Goal: Task Accomplishment & Management: Complete application form

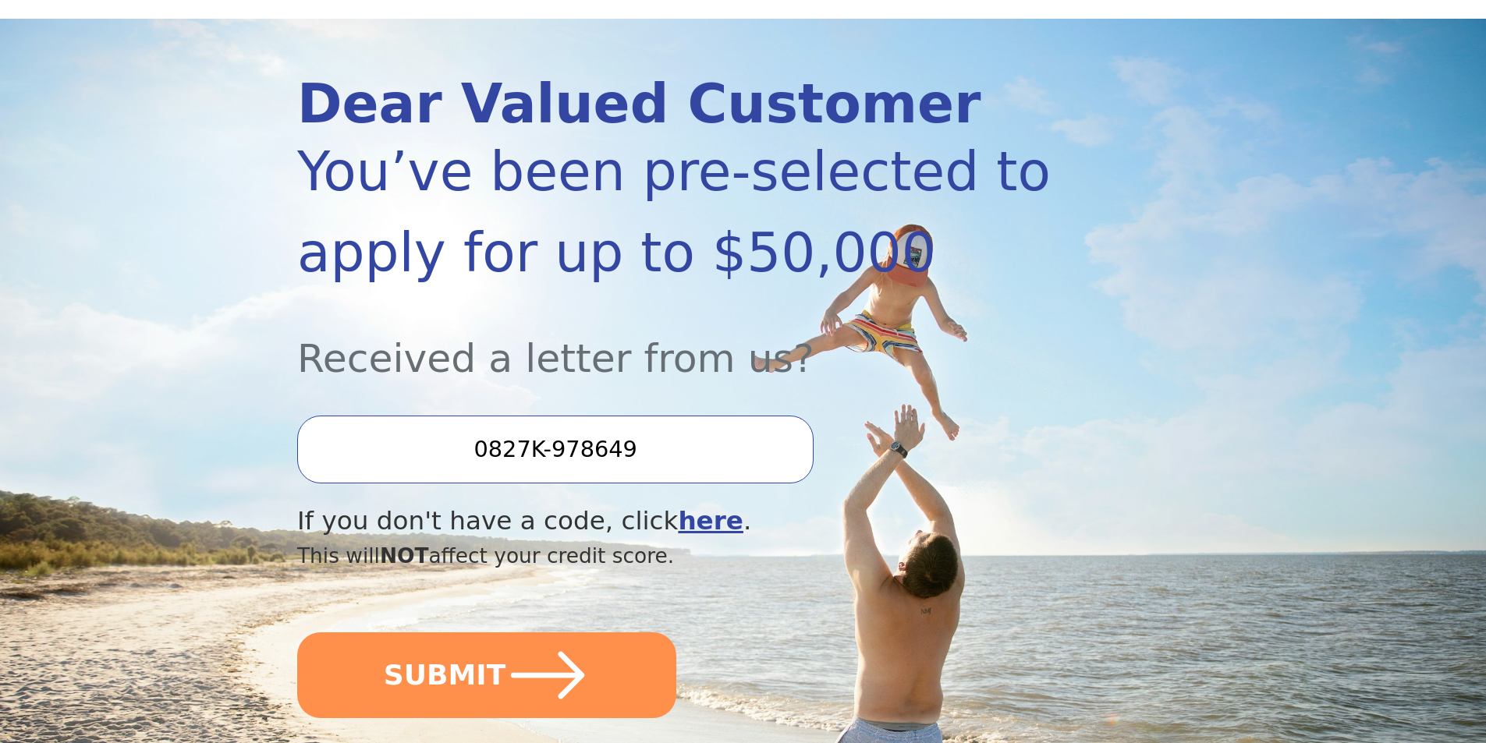
scroll to position [156, 0]
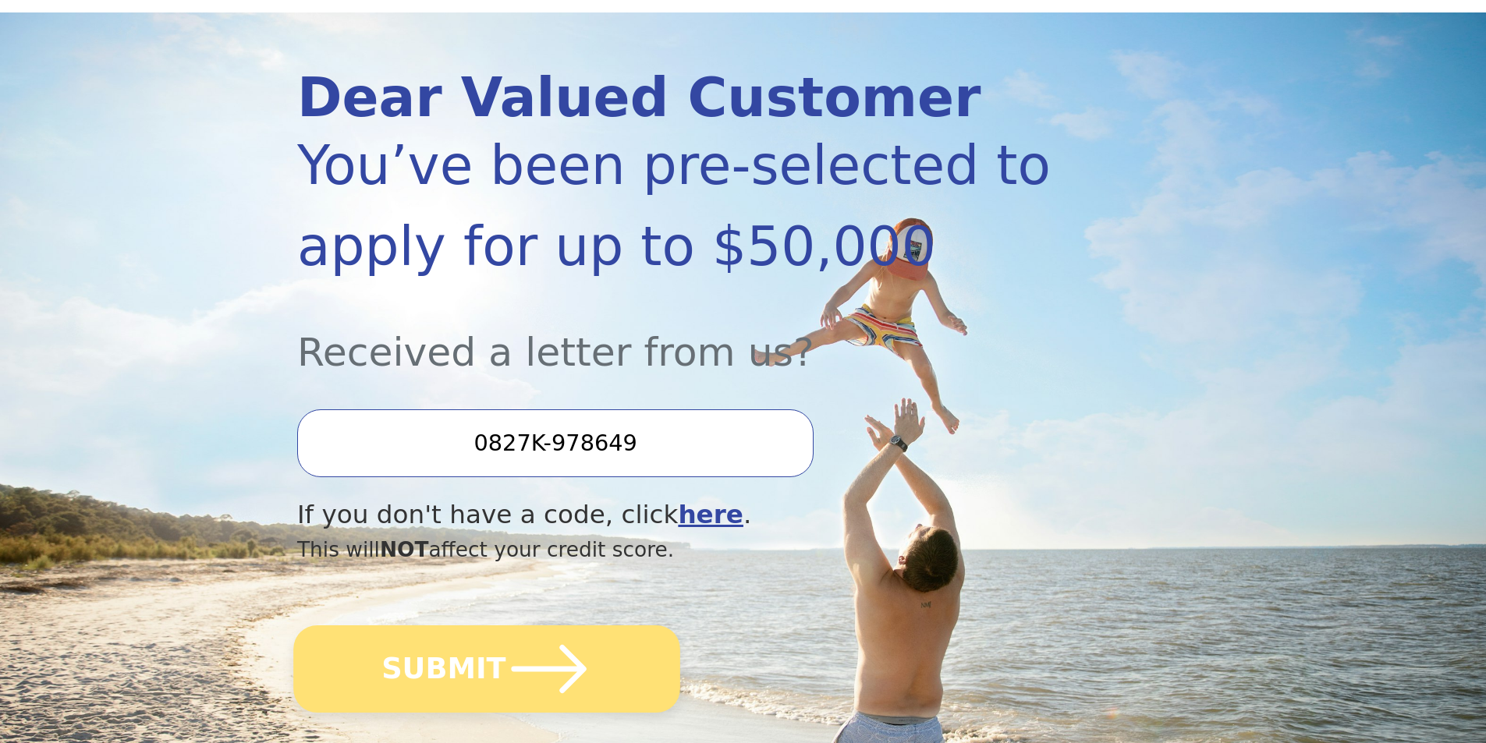
click at [583, 686] on icon "submit" at bounding box center [549, 669] width 86 height 86
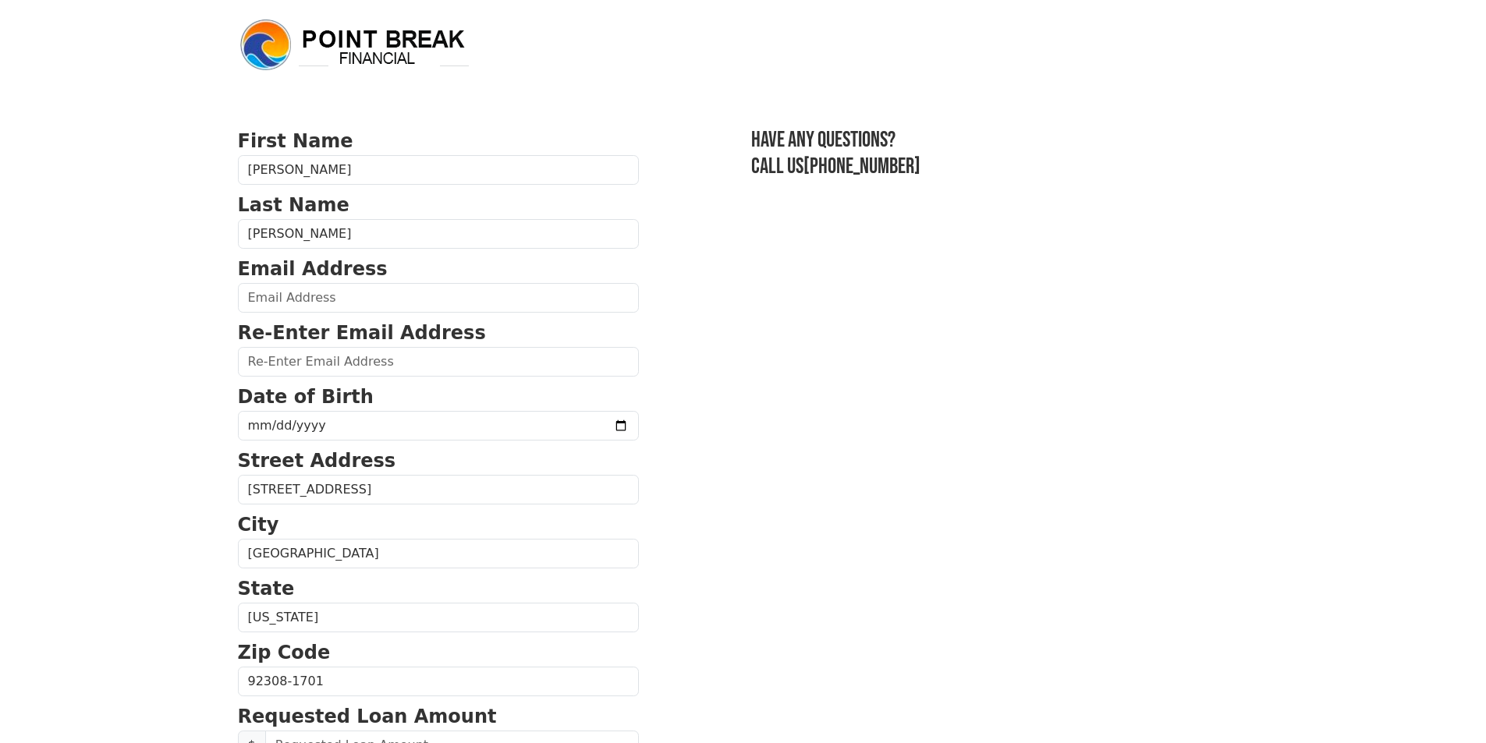
scroll to position [78, 0]
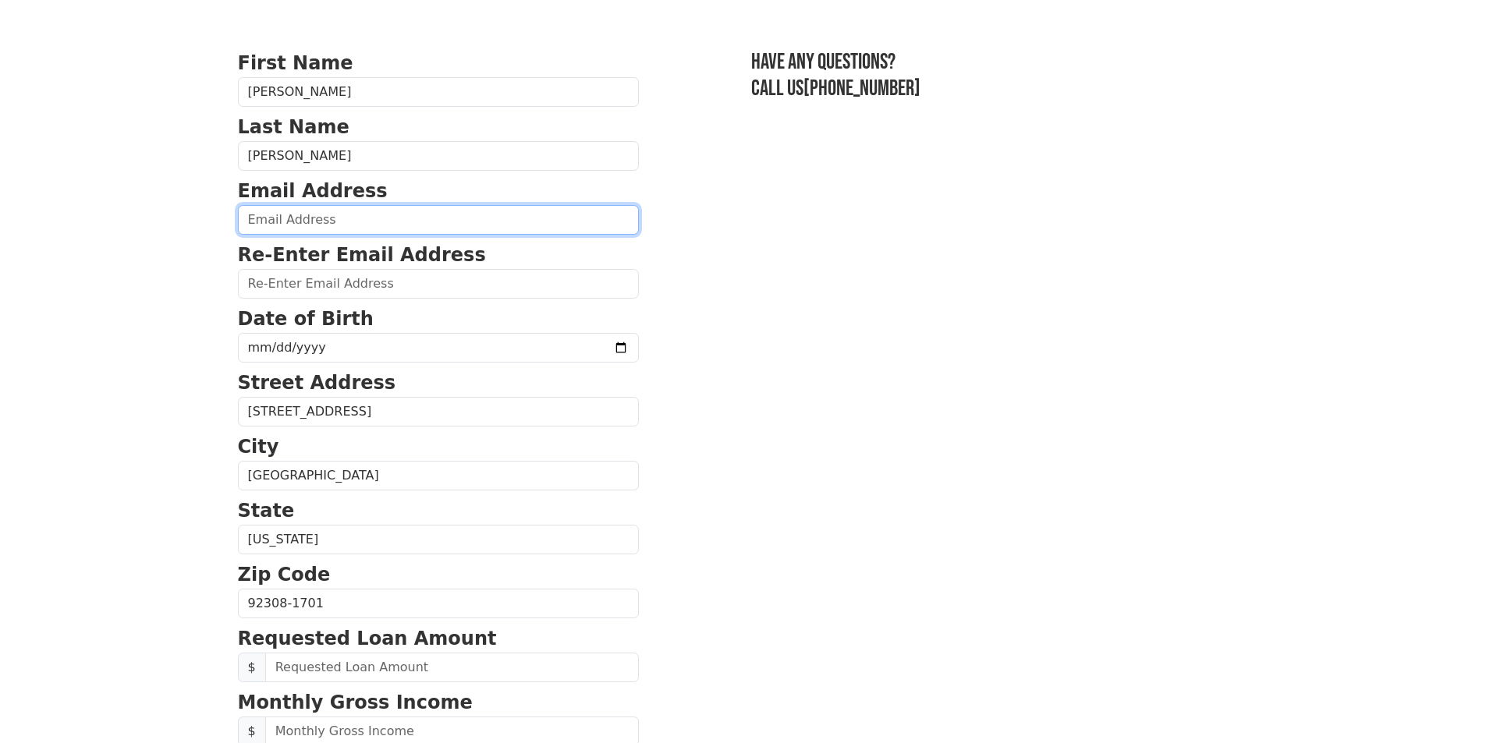
click at [397, 229] on input "email" at bounding box center [438, 220] width 401 height 30
type input "[EMAIL_ADDRESS][DOMAIN_NAME]"
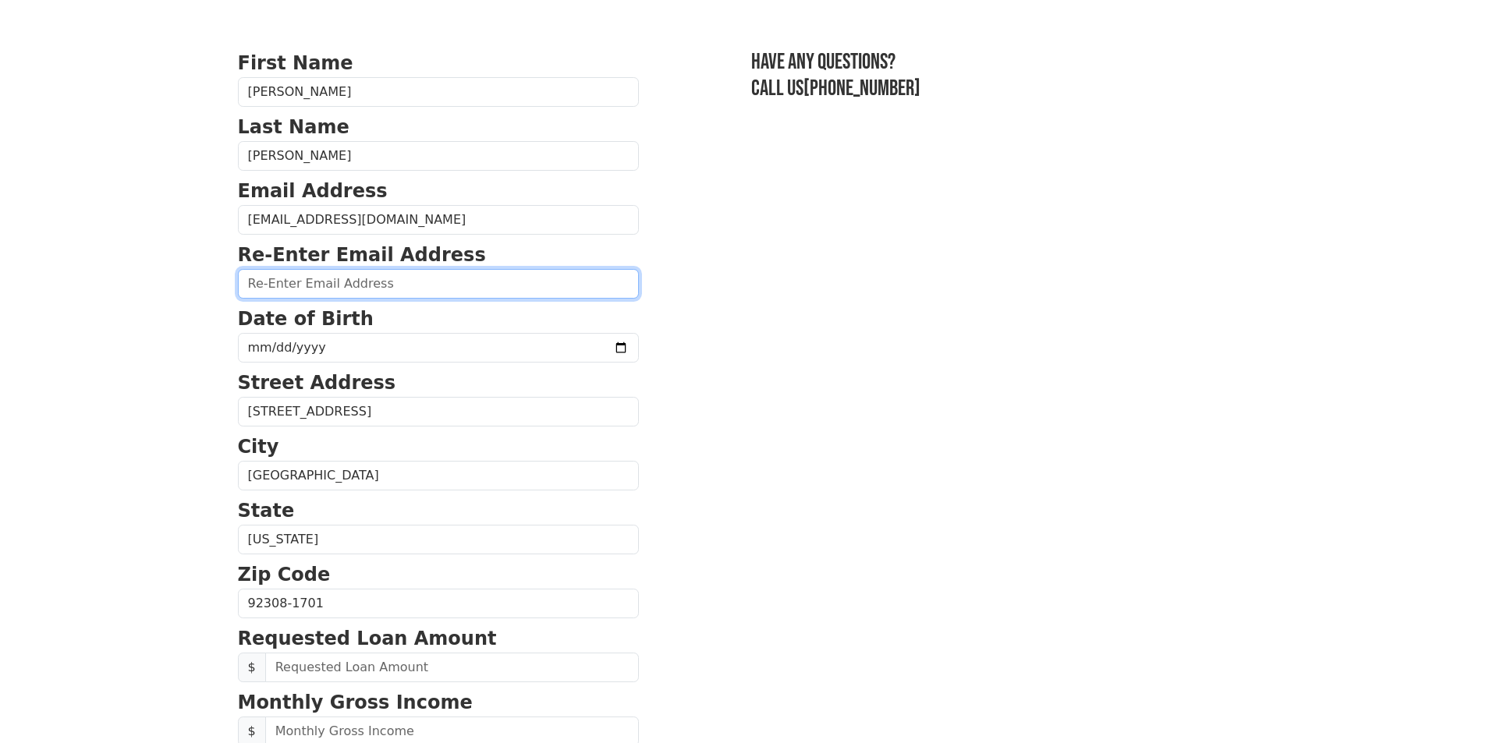
click at [359, 282] on input "email" at bounding box center [438, 284] width 401 height 30
drag, startPoint x: 433, startPoint y: 278, endPoint x: 62, endPoint y: 289, distance: 371.5
click at [62, 289] on body "First Name Timothy Last Name Isbell Email Address TimothyIsbell@gmail.com Re-En…" at bounding box center [743, 293] width 1486 height 743
type input "TimothyIsbell@gmail.com"
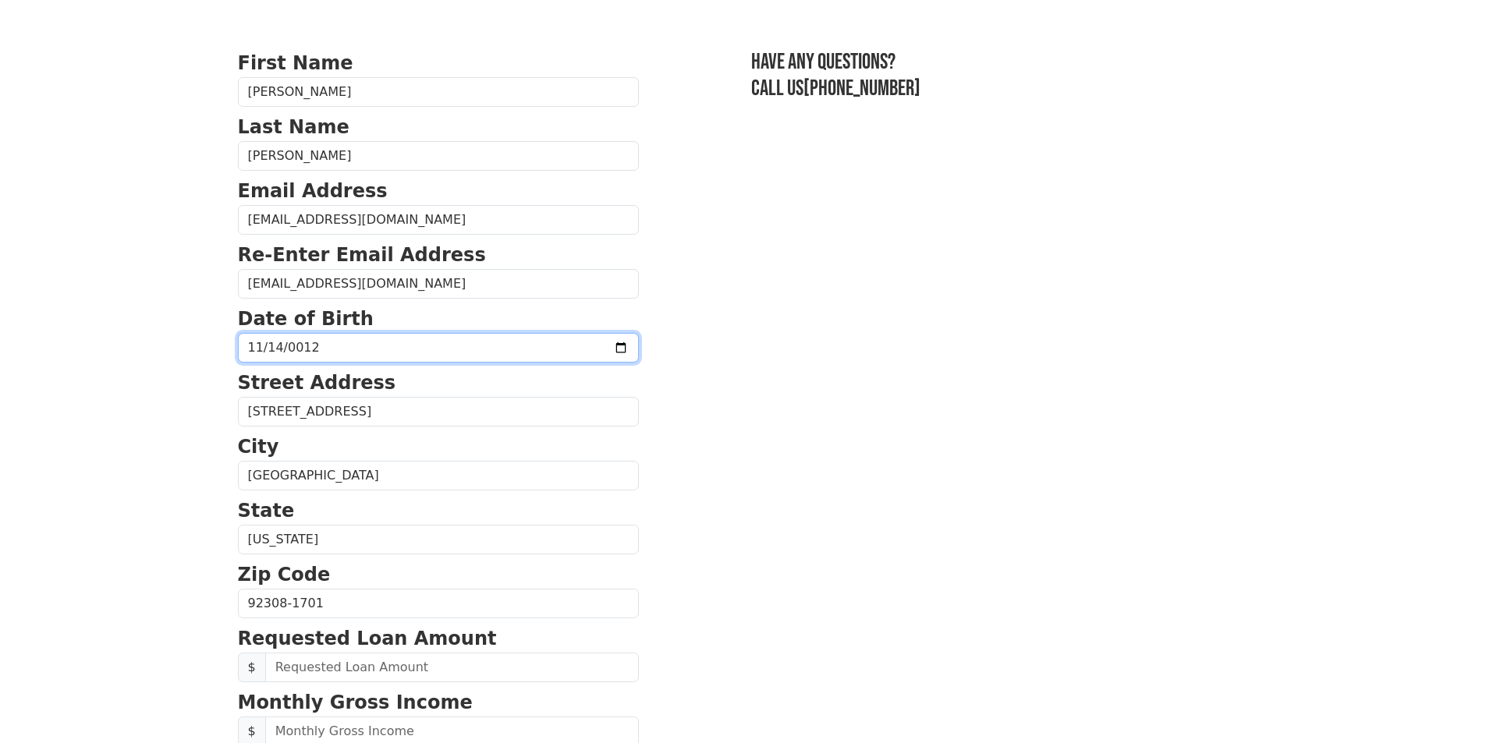
type input "0129-11-14"
type input "1975-11-14"
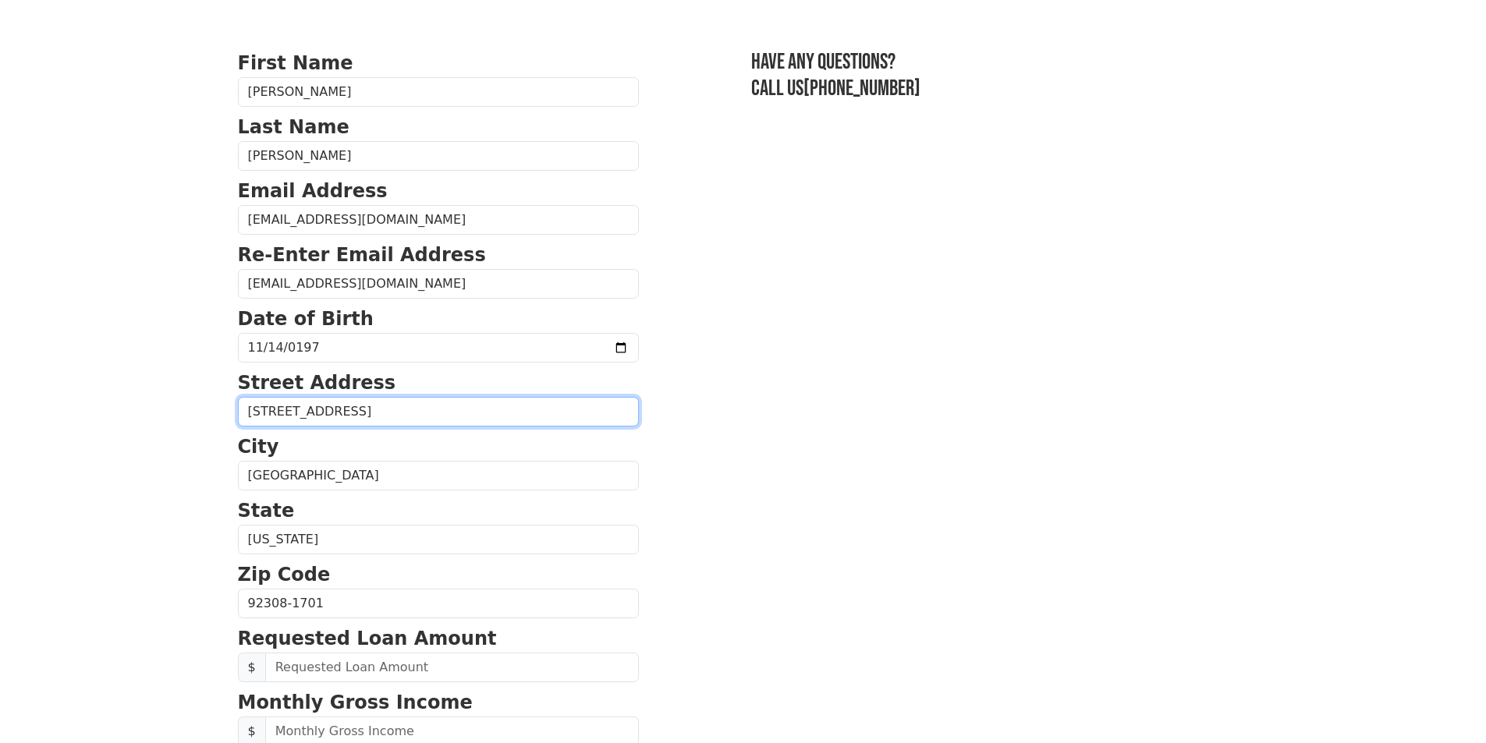
click at [400, 417] on input "12277 Apple Valley Rd PMB 424" at bounding box center [438, 412] width 401 height 30
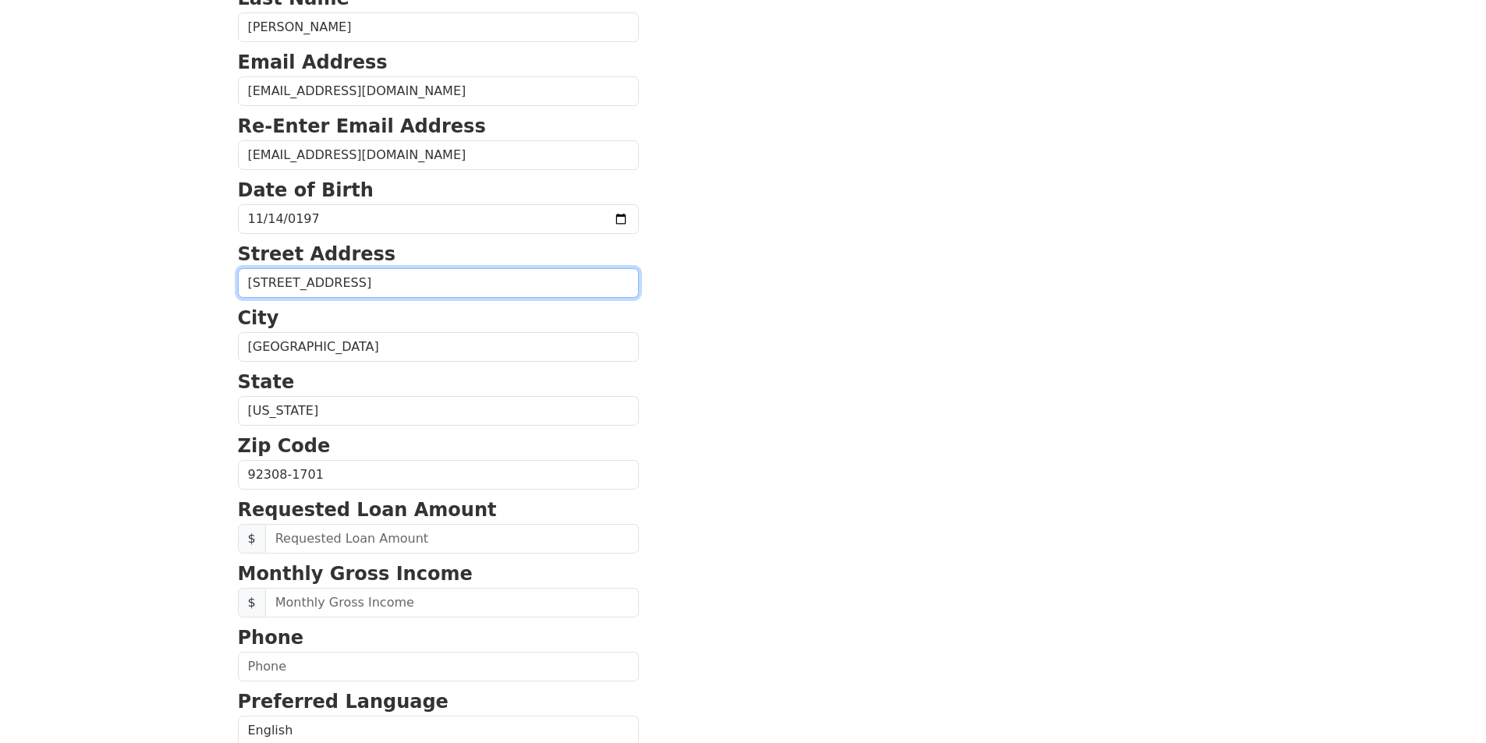
scroll to position [234, 0]
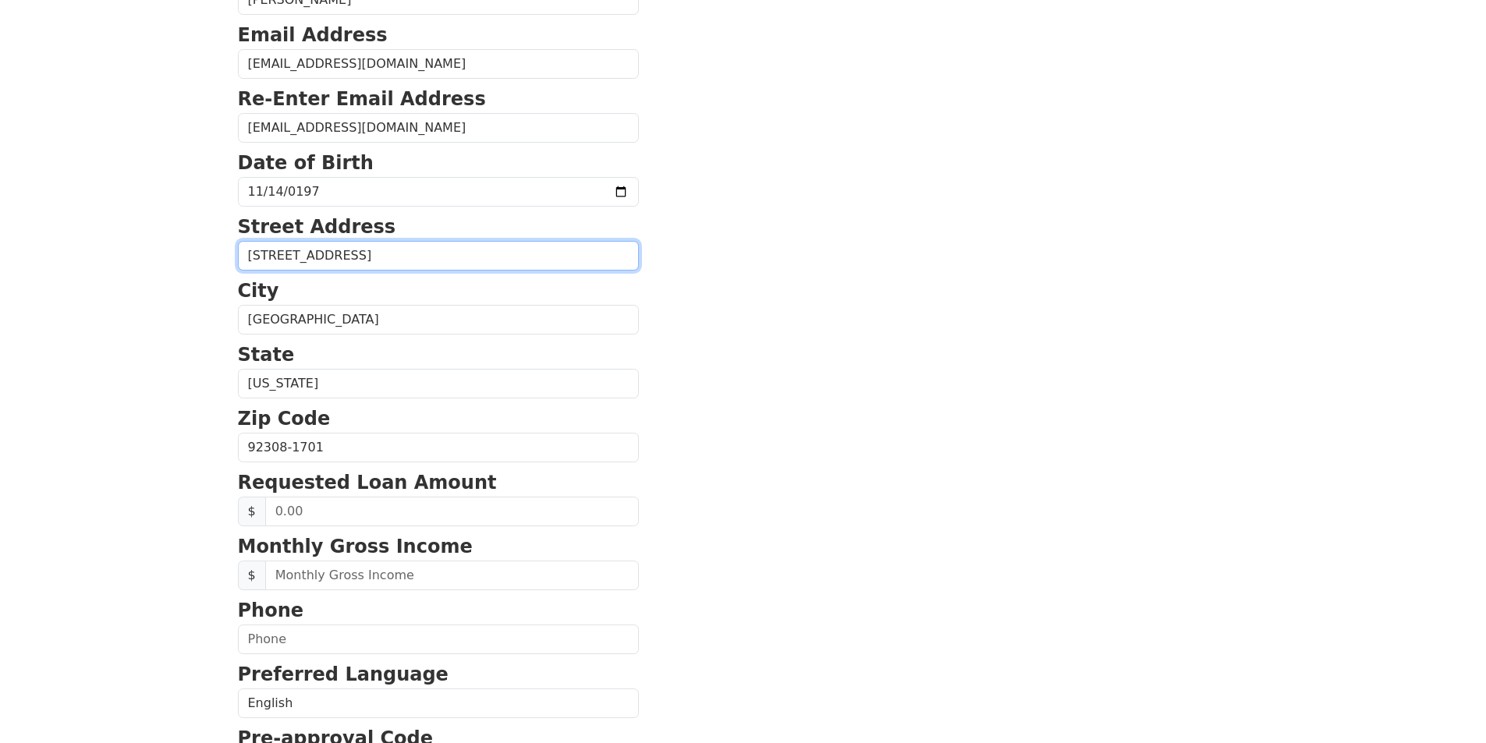
type input "12277 Apple Valley Rd # 424"
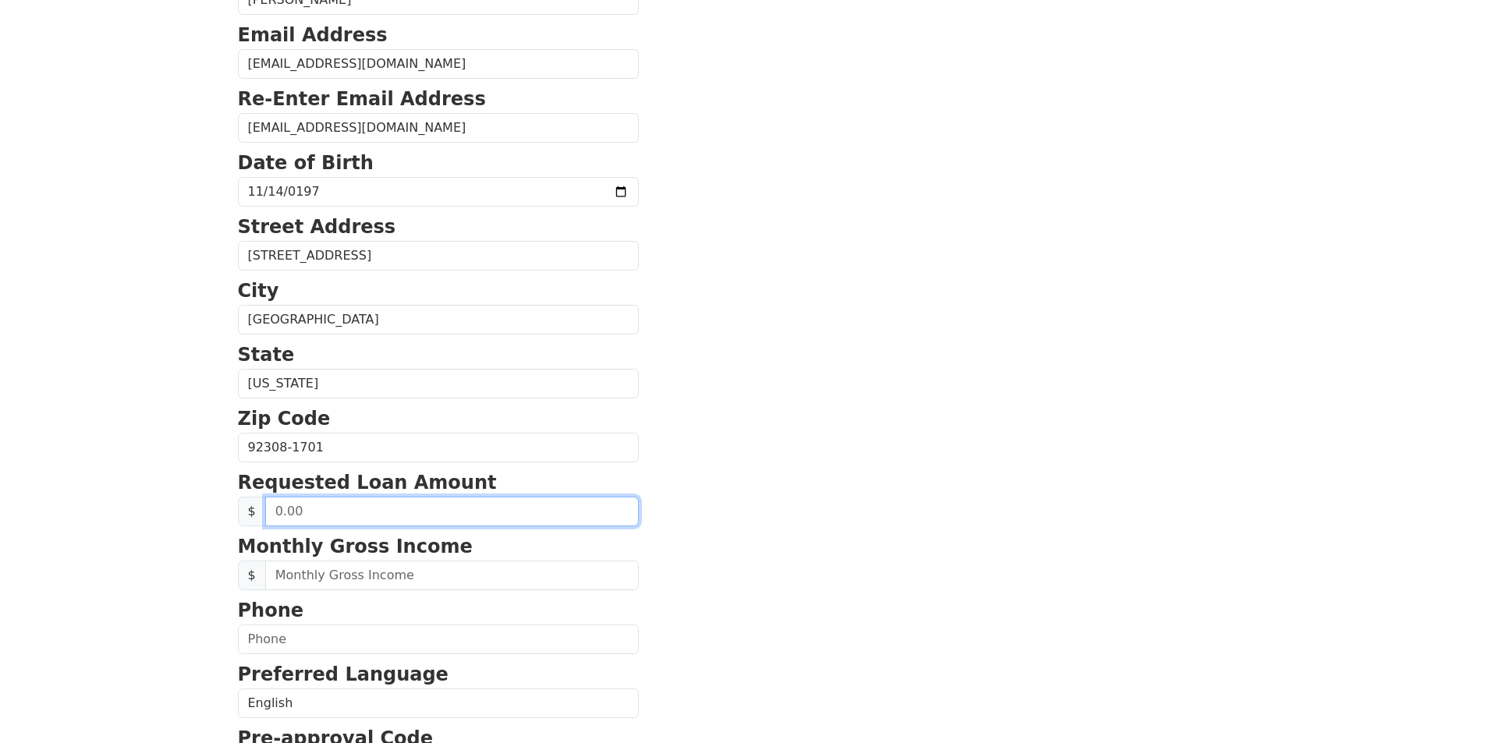
click at [380, 516] on input "text" at bounding box center [452, 512] width 374 height 30
type input "50,000.00"
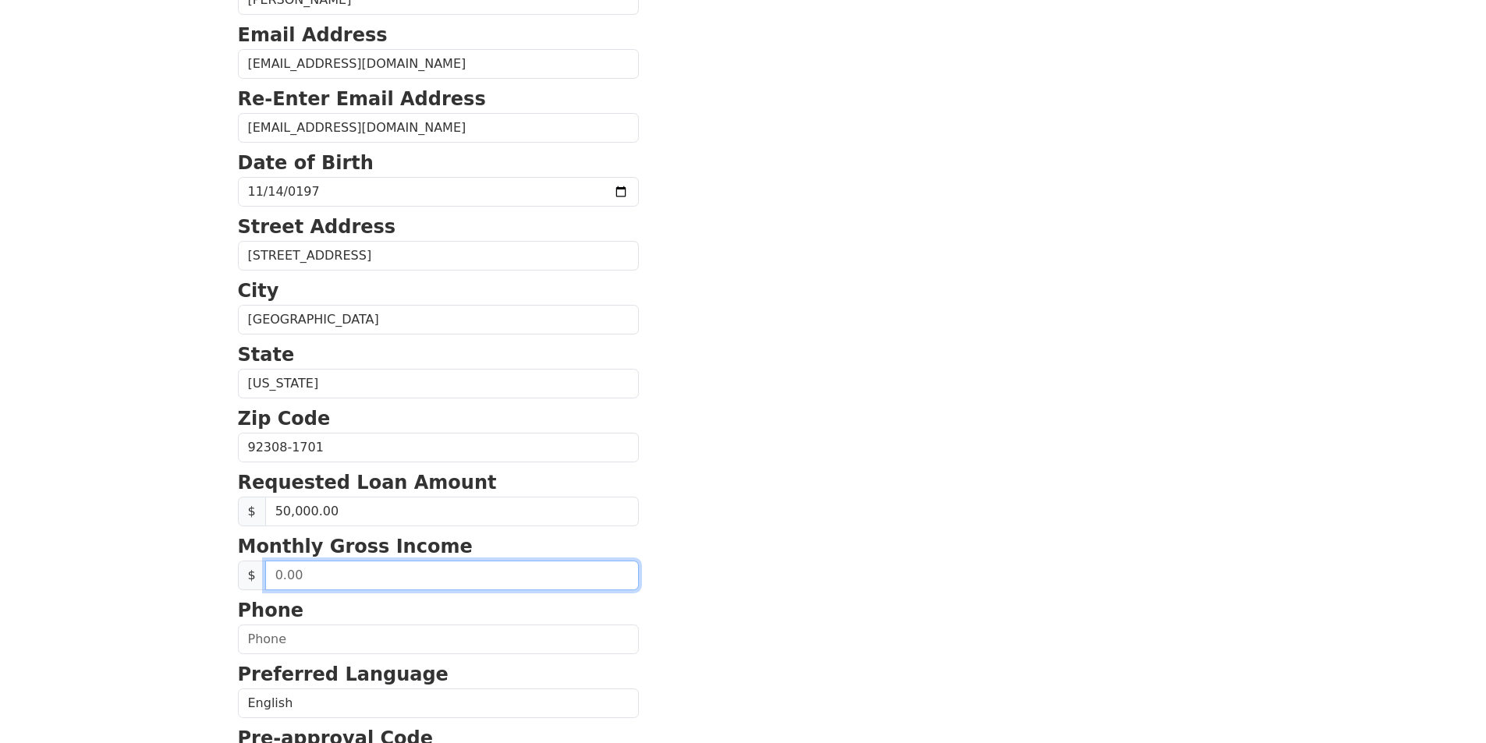
click at [388, 580] on input "text" at bounding box center [452, 576] width 374 height 30
type input "10,000.00"
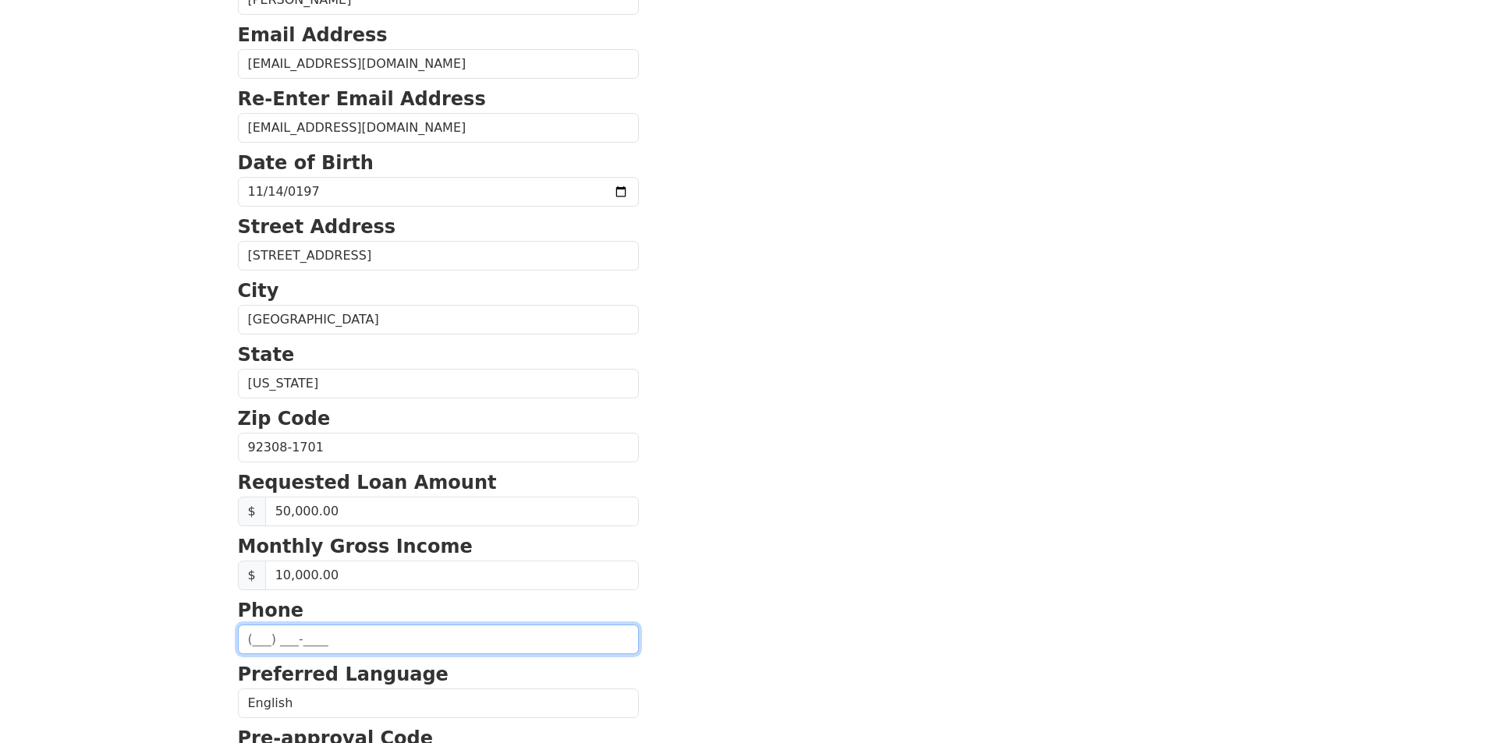
click at [382, 643] on input "text" at bounding box center [438, 640] width 401 height 30
type input "(760) 912-8192"
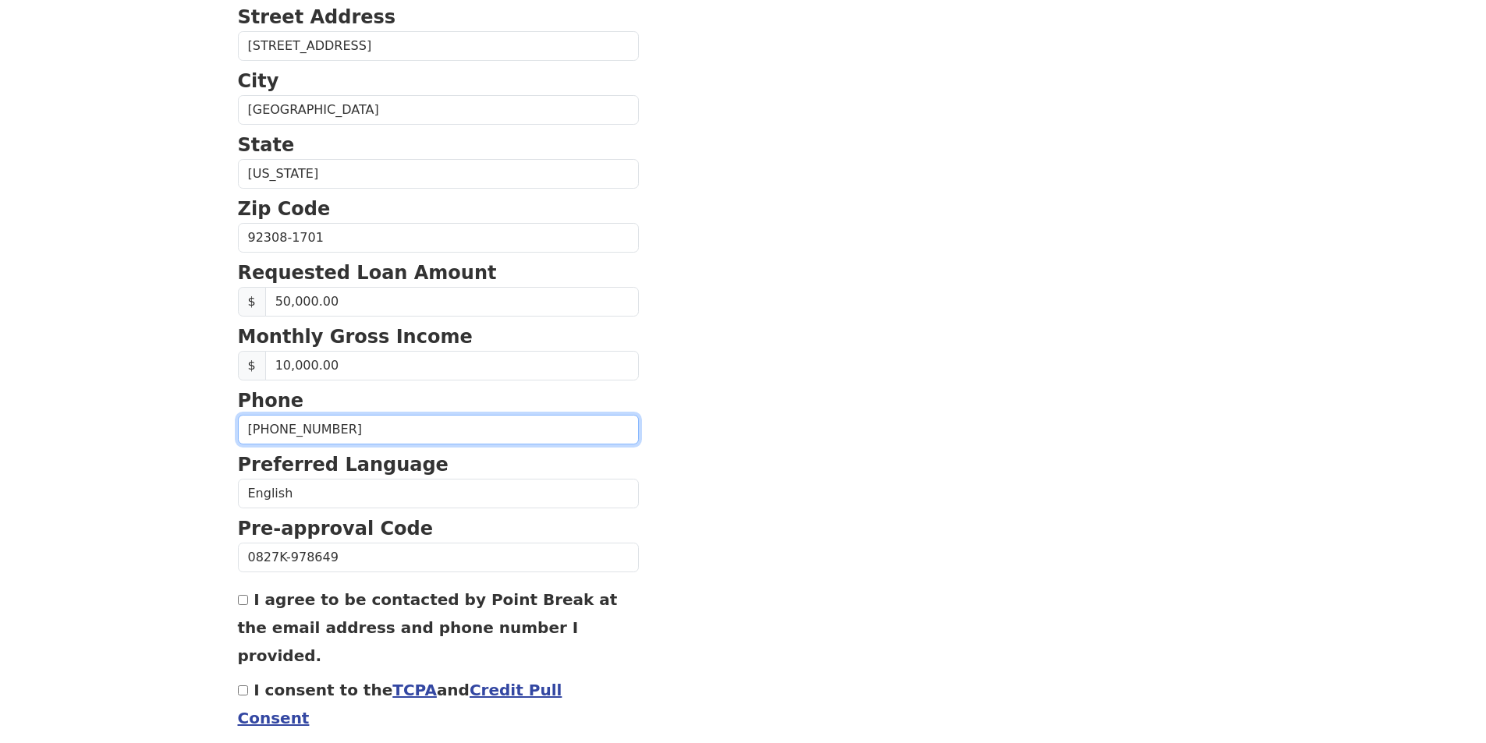
scroll to position [468, 0]
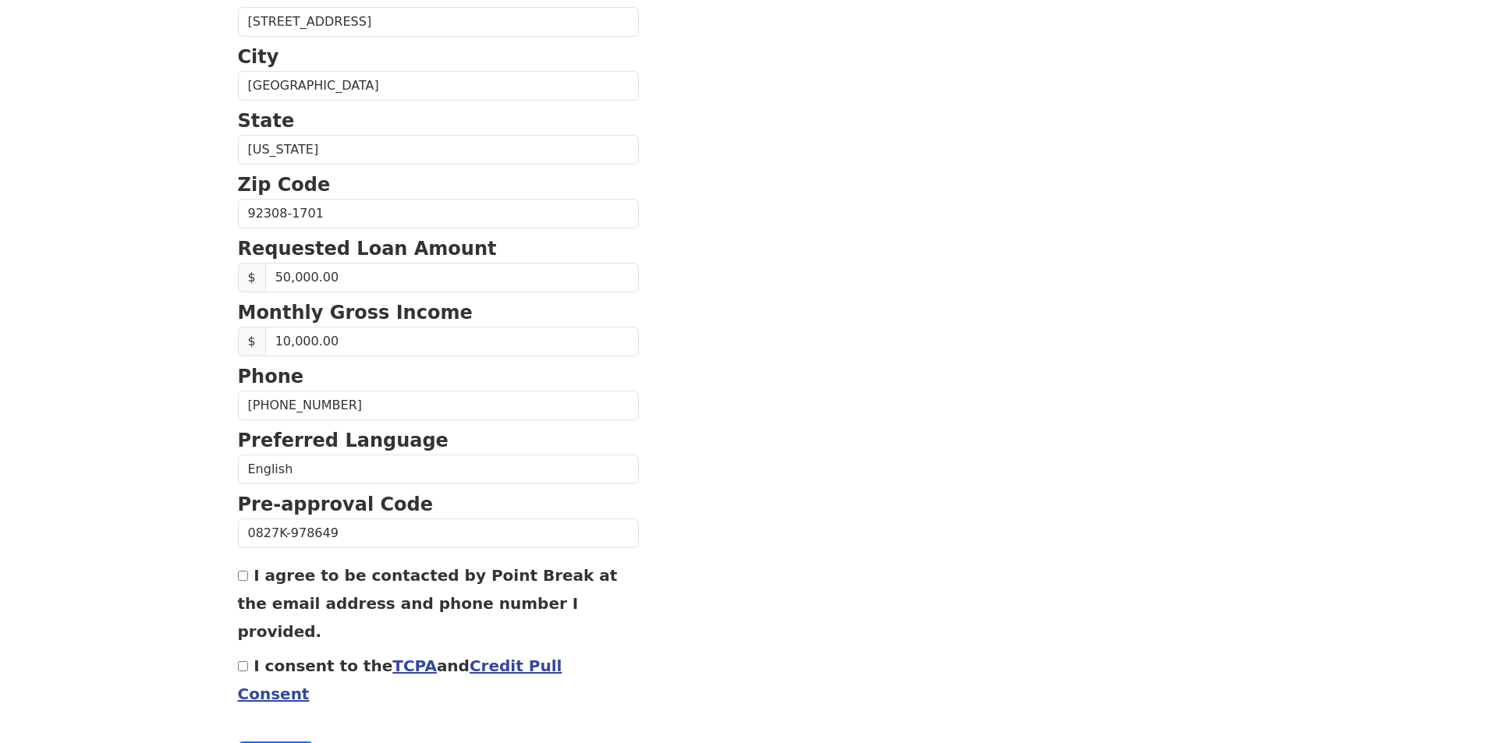
click at [245, 580] on input "I agree to be contacted by Point Break at the email address and phone number I …" at bounding box center [243, 576] width 10 height 10
checkbox input "true"
click at [244, 661] on input "I consent to the TCPA and Credit Pull Consent" at bounding box center [243, 666] width 10 height 10
checkbox input "true"
click at [261, 742] on button "Continue" at bounding box center [276, 757] width 76 height 30
